Goal: Task Accomplishment & Management: Use online tool/utility

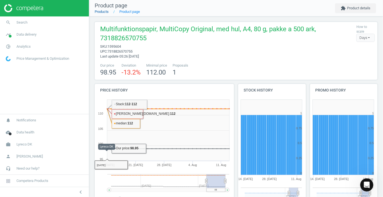
drag, startPoint x: 0, startPoint y: 0, endPoint x: 105, endPoint y: 12, distance: 105.4
click at [105, 12] on link "Products" at bounding box center [102, 12] width 14 height 4
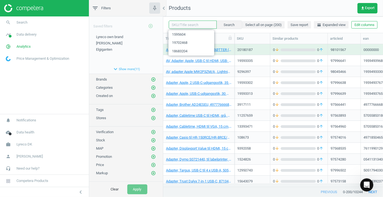
click at [187, 25] on input "text" at bounding box center [193, 25] width 48 height 8
type input "9128136"
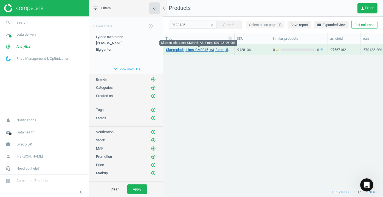
click at [198, 51] on link "Skæreplade, Linex CM3045, A3, 3 mm, 5701221991003" at bounding box center [199, 49] width 66 height 5
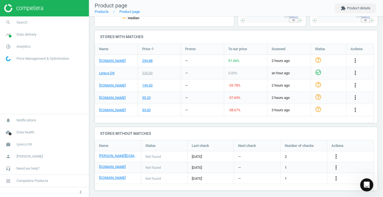
scroll to position [174, 0]
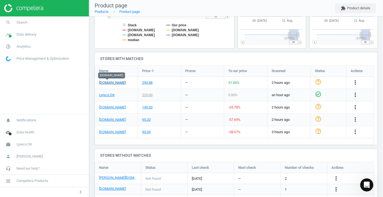
click at [107, 83] on link "[DOMAIN_NAME]" at bounding box center [112, 82] width 27 height 5
click at [105, 118] on link "[DOMAIN_NAME]" at bounding box center [112, 119] width 27 height 5
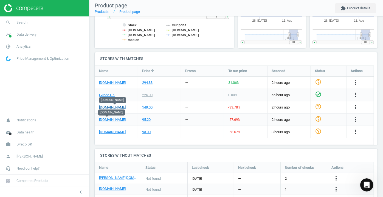
click at [119, 108] on link "[DOMAIN_NAME]" at bounding box center [112, 107] width 27 height 5
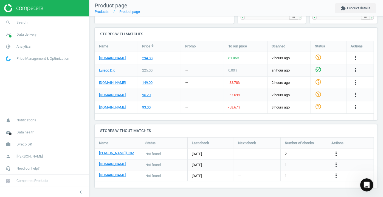
click at [335, 155] on icon "more_vert" at bounding box center [336, 153] width 7 height 7
click at [286, 154] on link "Edit URL/product option" at bounding box center [292, 153] width 75 height 8
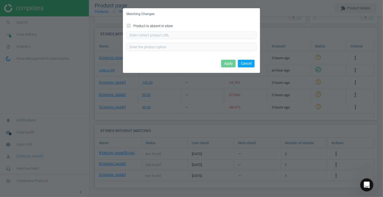
click at [250, 64] on button "Cancel" at bounding box center [246, 64] width 17 height 8
